Goal: Information Seeking & Learning: Learn about a topic

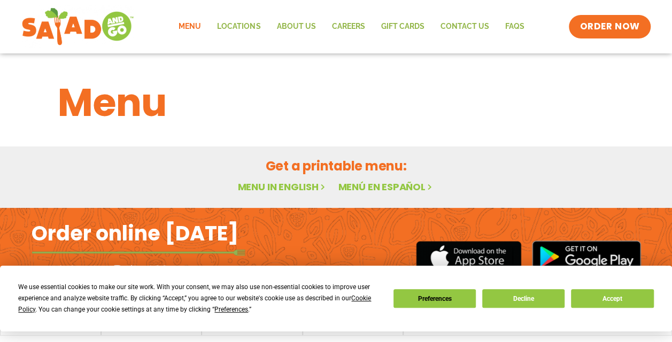
click at [186, 24] on link "Menu" at bounding box center [189, 26] width 38 height 25
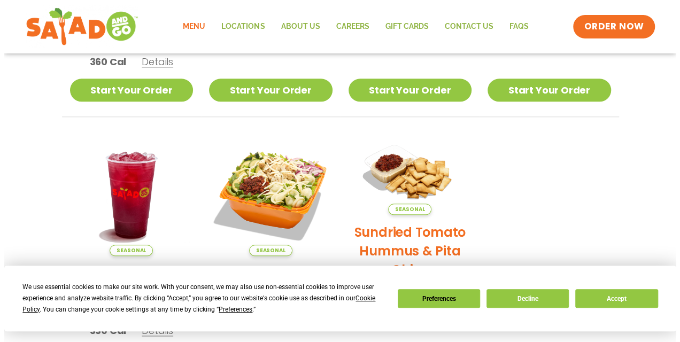
scroll to position [487, 0]
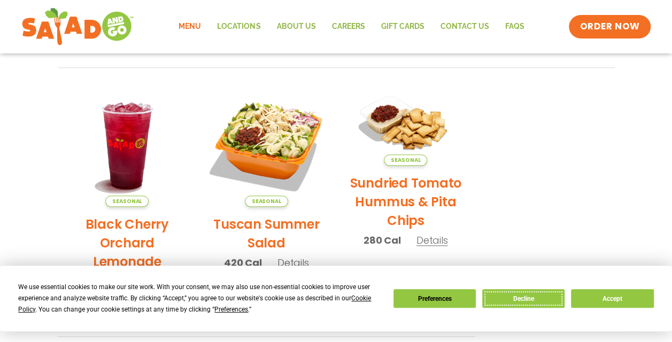
click at [515, 297] on button "Decline" at bounding box center [523, 298] width 82 height 19
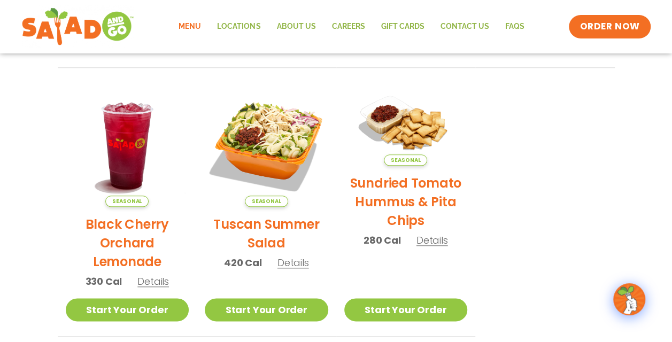
click at [295, 261] on span "Details" at bounding box center [293, 262] width 32 height 13
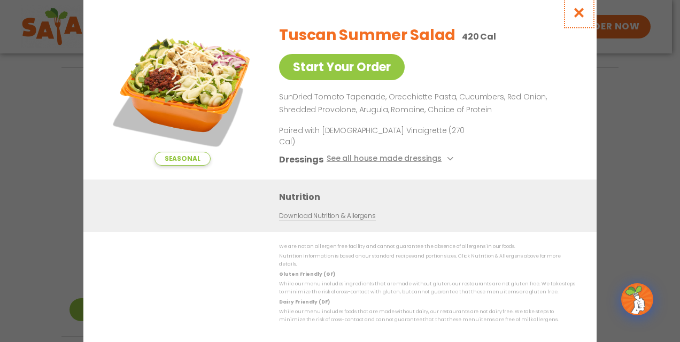
click at [585, 18] on icon "Close modal" at bounding box center [578, 12] width 13 height 11
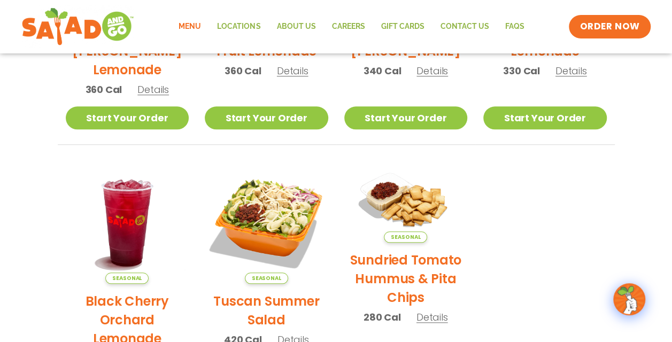
scroll to position [411, 0]
